Goal: Check status: Check status

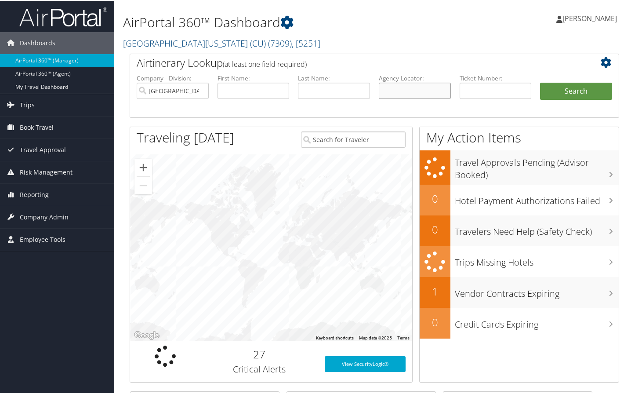
click at [386, 91] on input "text" at bounding box center [415, 90] width 72 height 16
type input "c8n7ln"
click at [540, 82] on button "Search" at bounding box center [576, 91] width 72 height 18
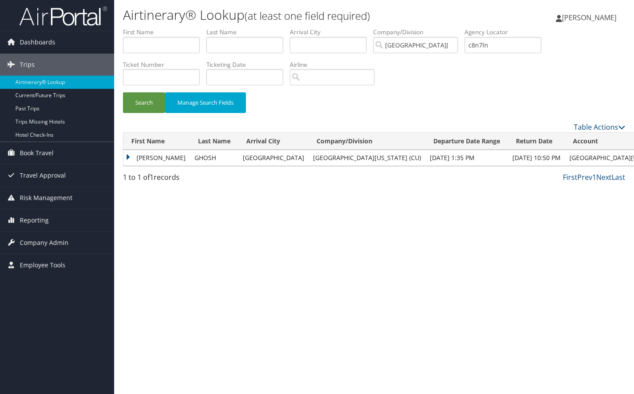
click at [155, 159] on td "[PERSON_NAME]" at bounding box center [156, 158] width 67 height 16
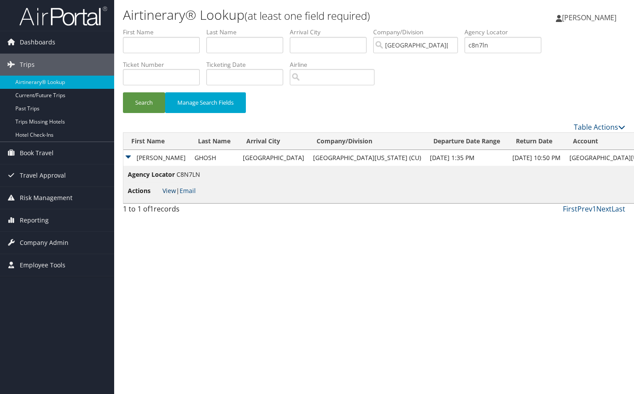
click at [170, 192] on link "View" at bounding box center [170, 190] width 14 height 8
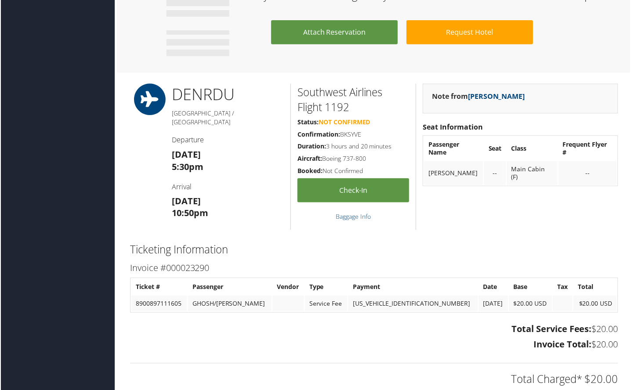
scroll to position [835, 0]
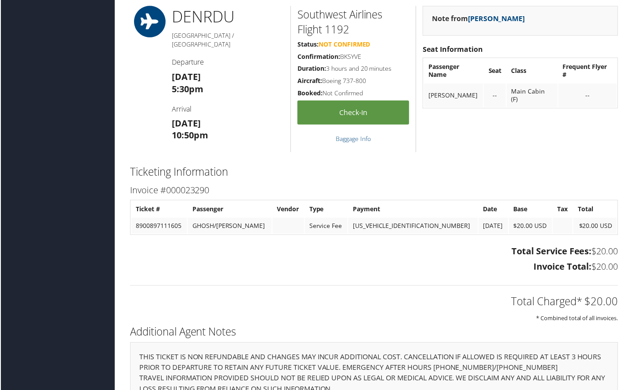
drag, startPoint x: 600, startPoint y: 155, endPoint x: 597, endPoint y: 148, distance: 8.1
